Goal: Task Accomplishment & Management: Use online tool/utility

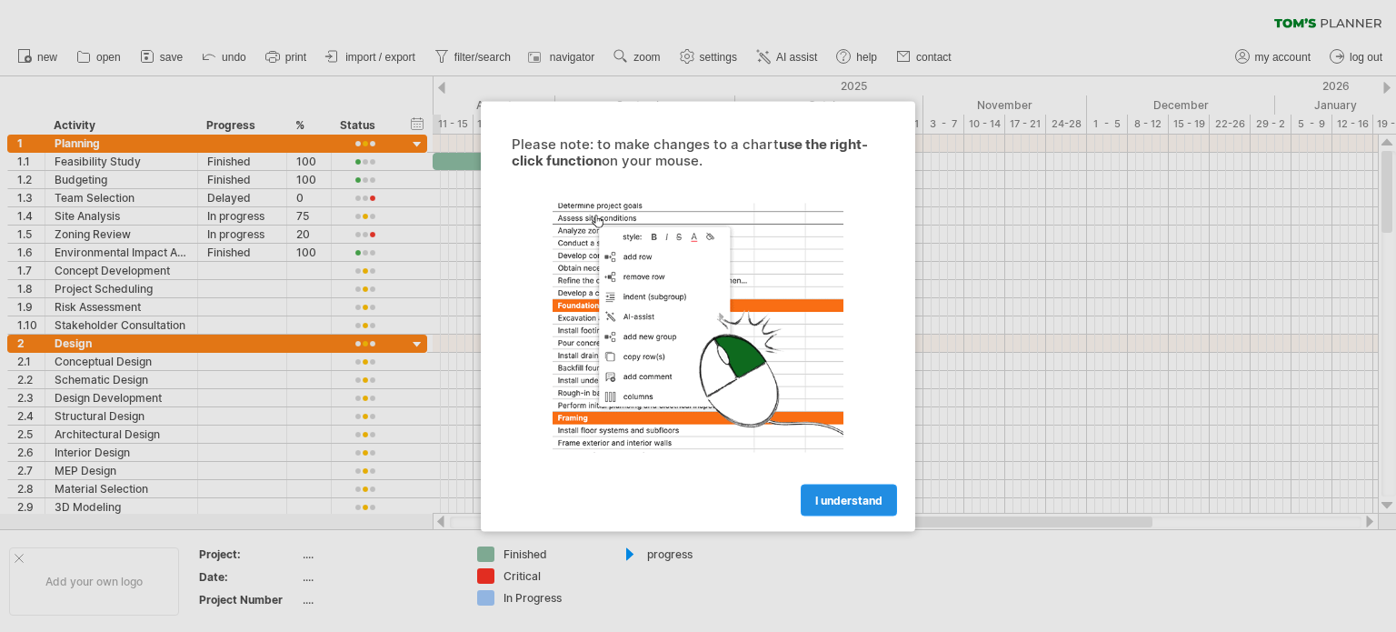
click at [850, 496] on span "I understand" at bounding box center [848, 500] width 67 height 14
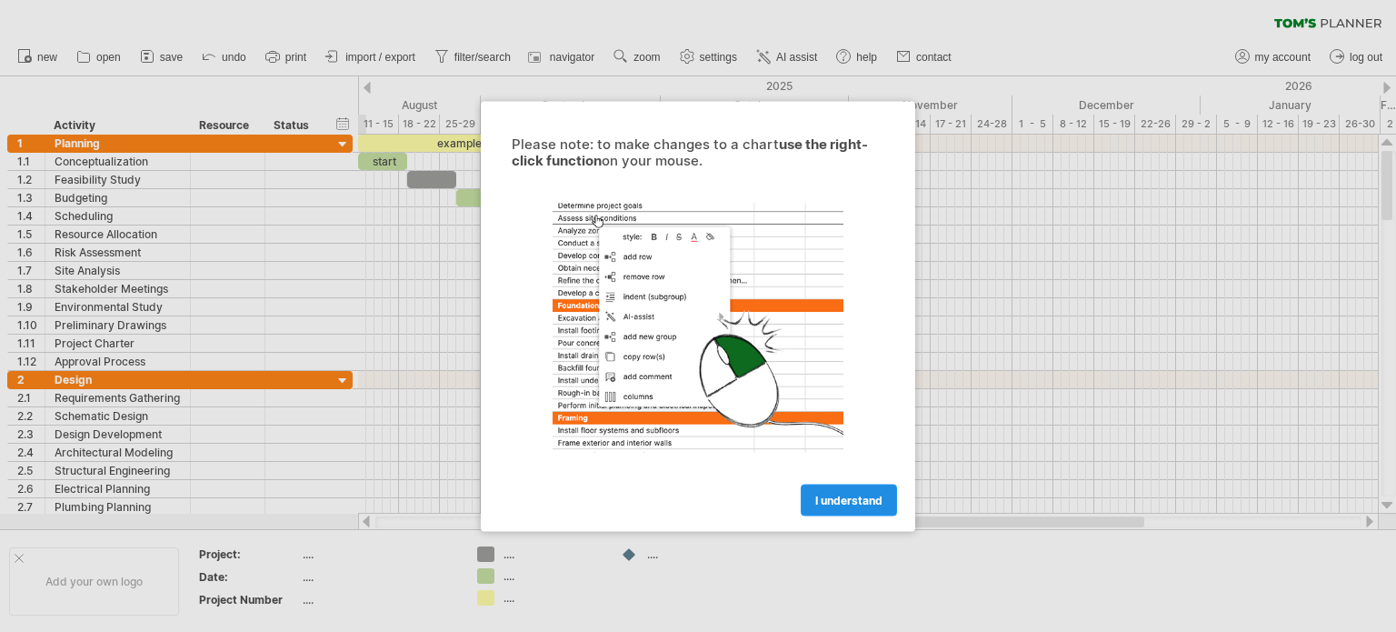
click at [851, 503] on span "I understand" at bounding box center [848, 500] width 67 height 14
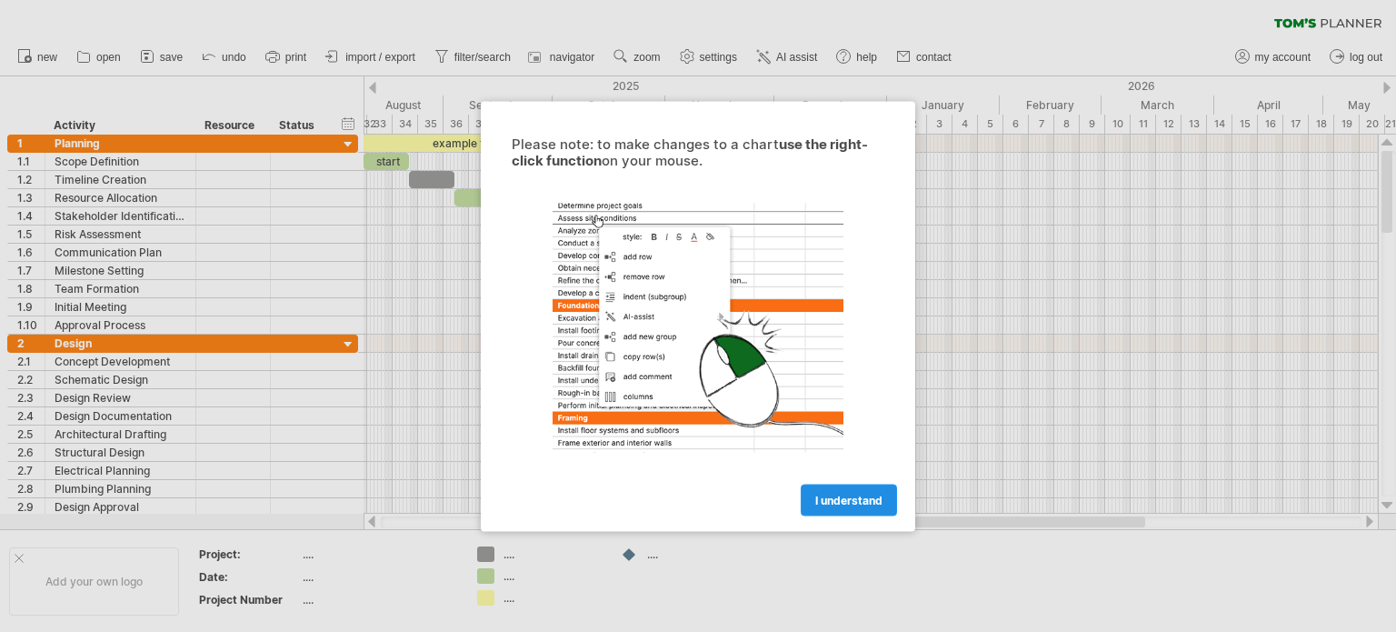
click at [859, 493] on span "I understand" at bounding box center [848, 500] width 67 height 14
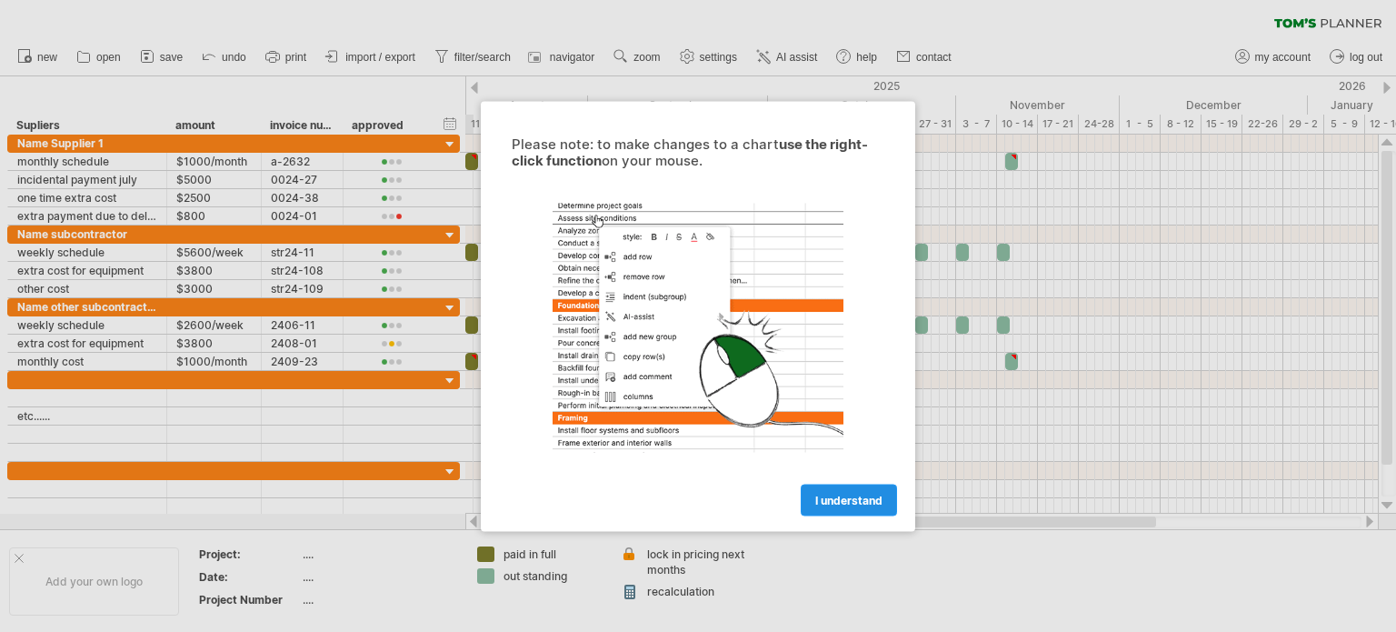
click at [850, 500] on span "I understand" at bounding box center [848, 500] width 67 height 14
